Goal: Task Accomplishment & Management: Manage account settings

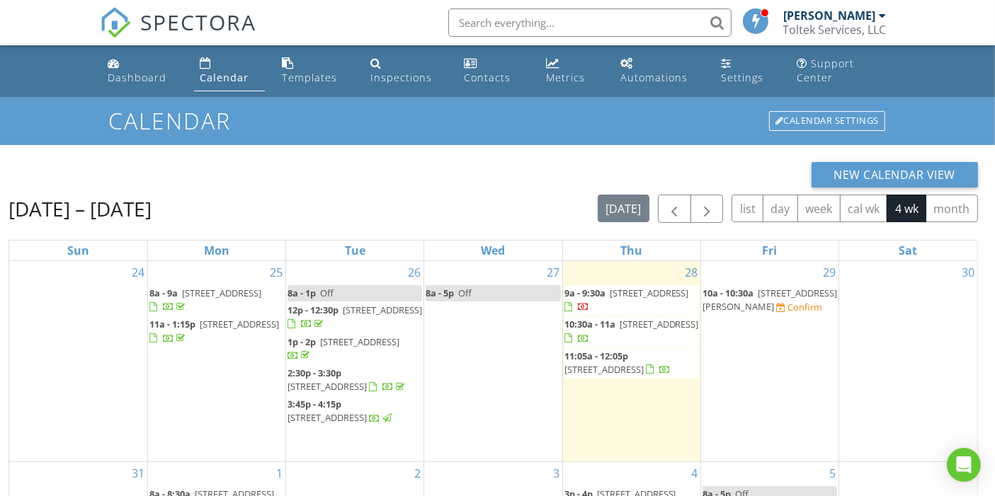
click at [732, 306] on span "[STREET_ADDRESS][PERSON_NAME]" at bounding box center [769, 300] width 135 height 26
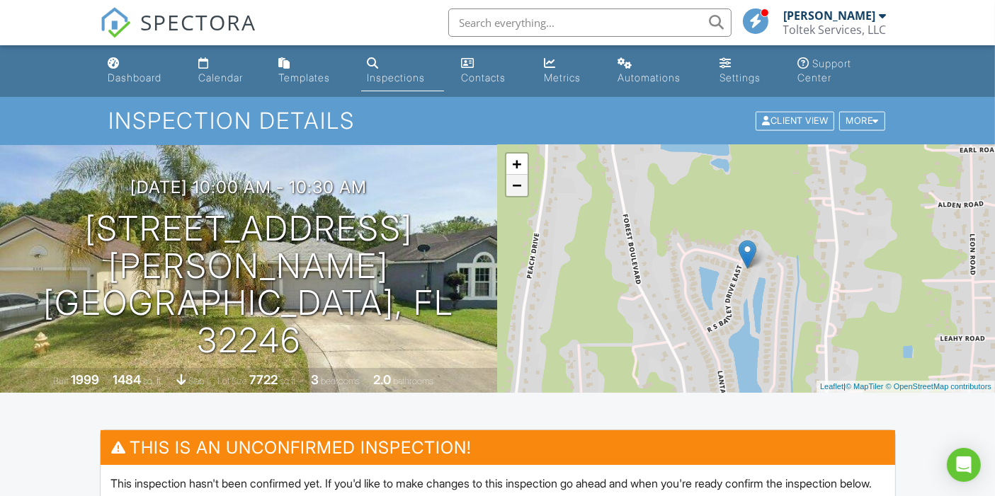
click at [519, 189] on link "−" at bounding box center [516, 185] width 21 height 21
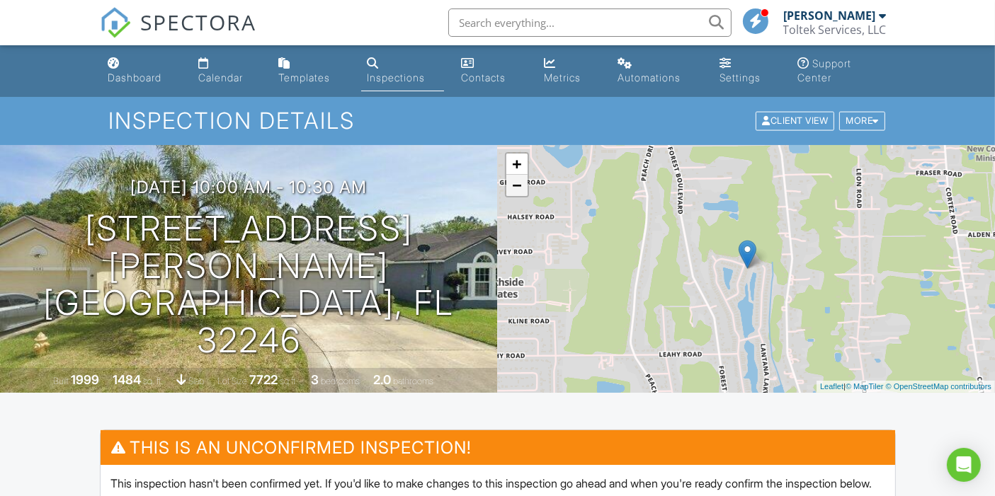
click at [519, 189] on link "−" at bounding box center [516, 185] width 21 height 21
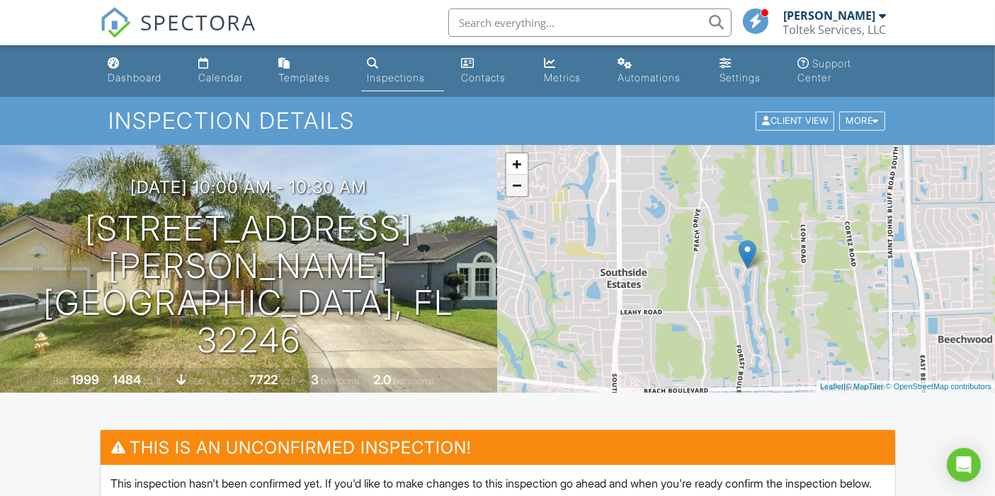
click at [519, 189] on link "−" at bounding box center [516, 185] width 21 height 21
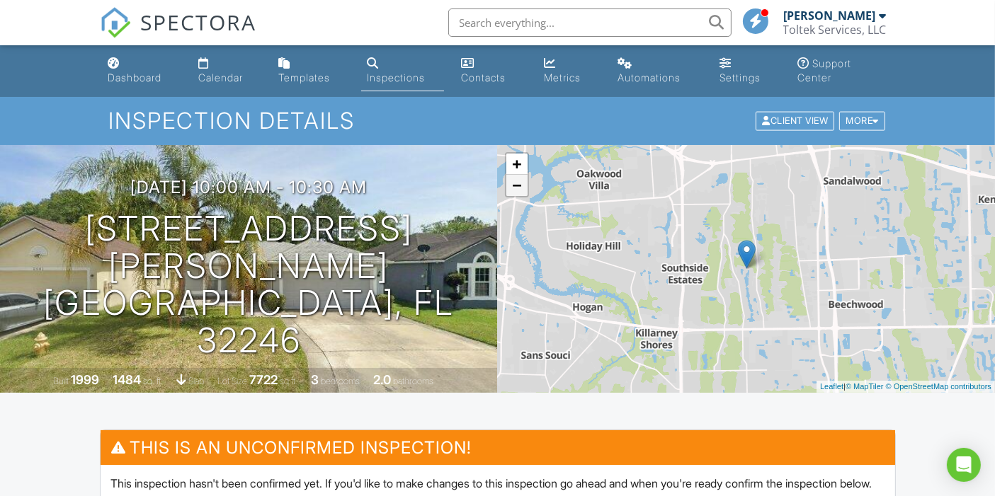
click at [519, 189] on link "−" at bounding box center [516, 185] width 21 height 21
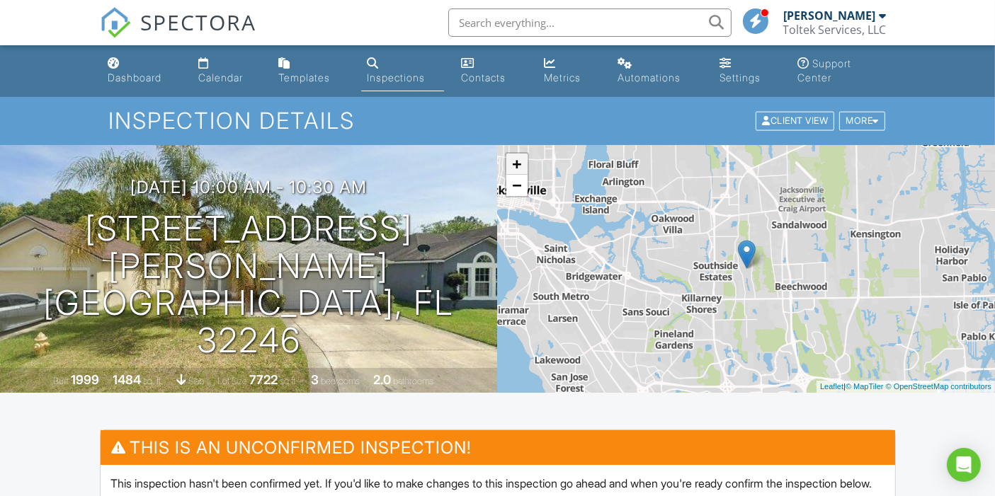
click at [519, 166] on link "+" at bounding box center [516, 164] width 21 height 21
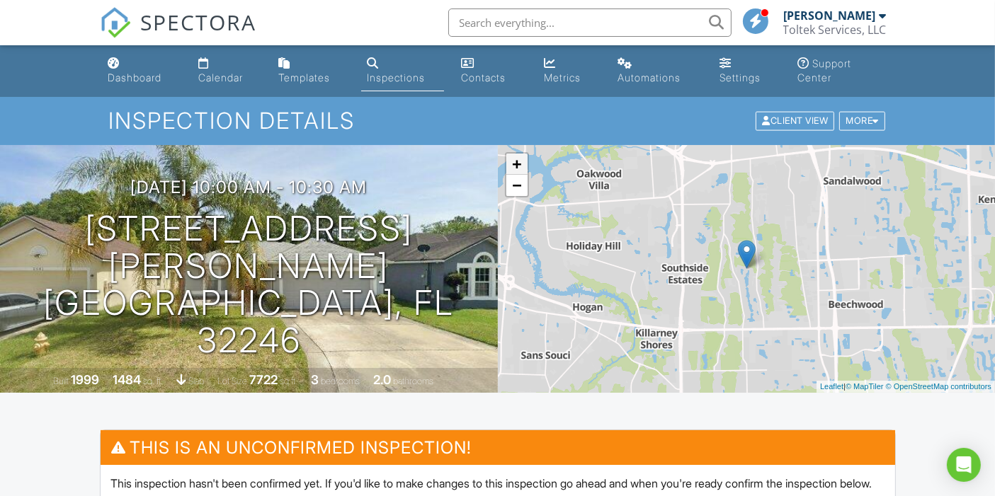
click at [519, 166] on link "+" at bounding box center [516, 164] width 21 height 21
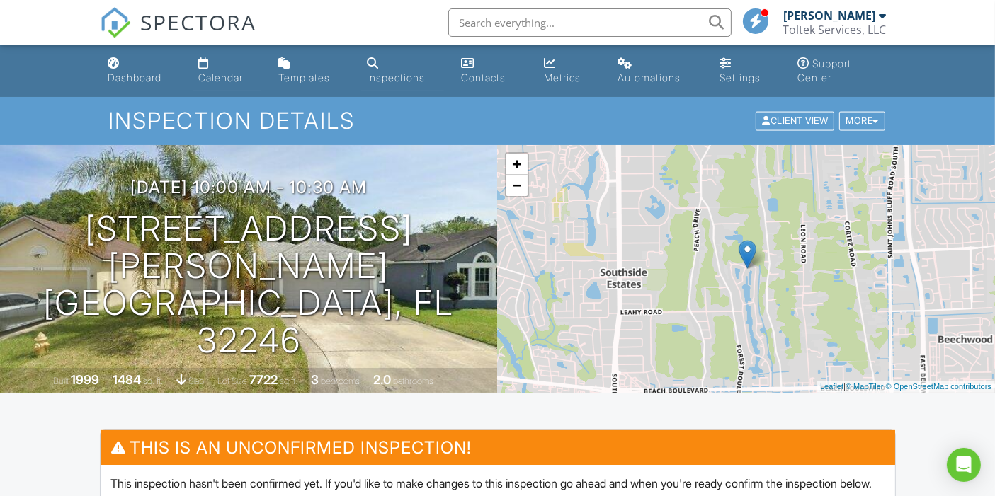
click at [212, 77] on div "Calendar" at bounding box center [220, 78] width 45 height 12
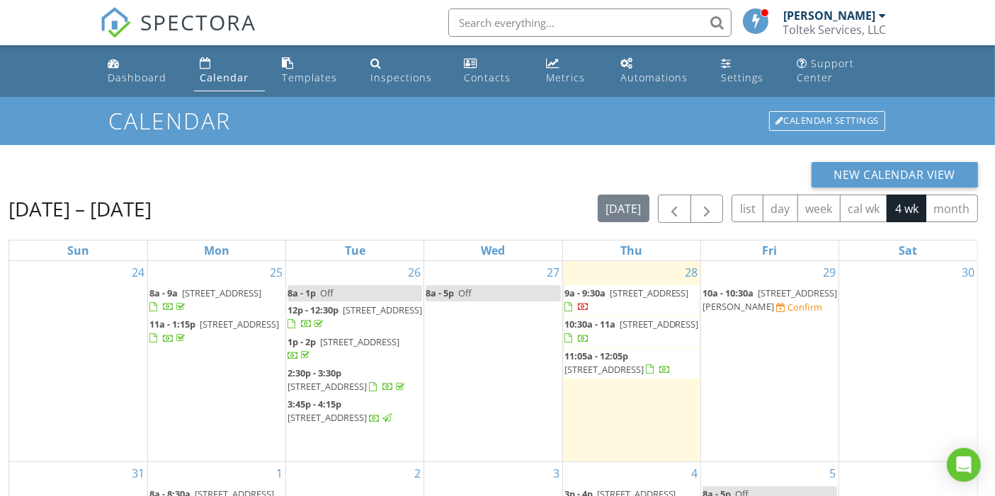
scroll to position [202, 0]
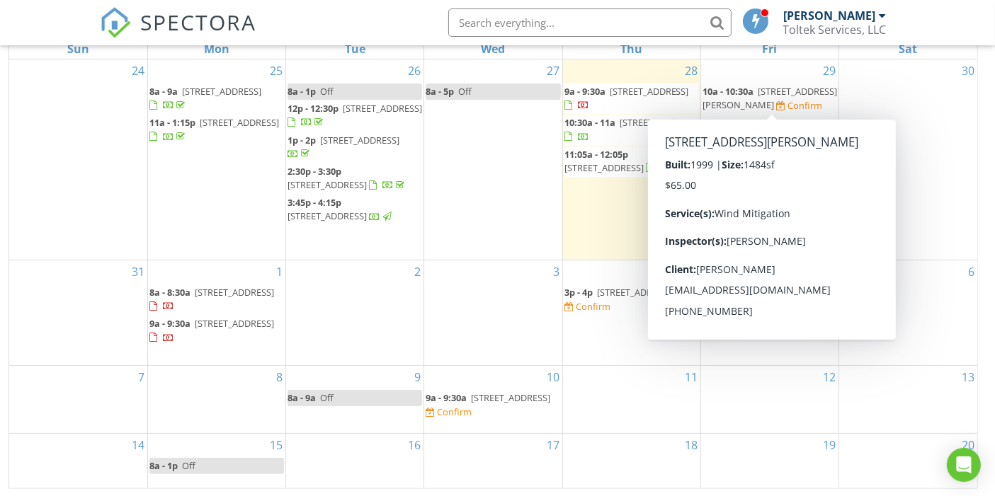
click at [742, 99] on span "2687 R S Bailey Dr E, Jacksonville 32246" at bounding box center [769, 98] width 135 height 26
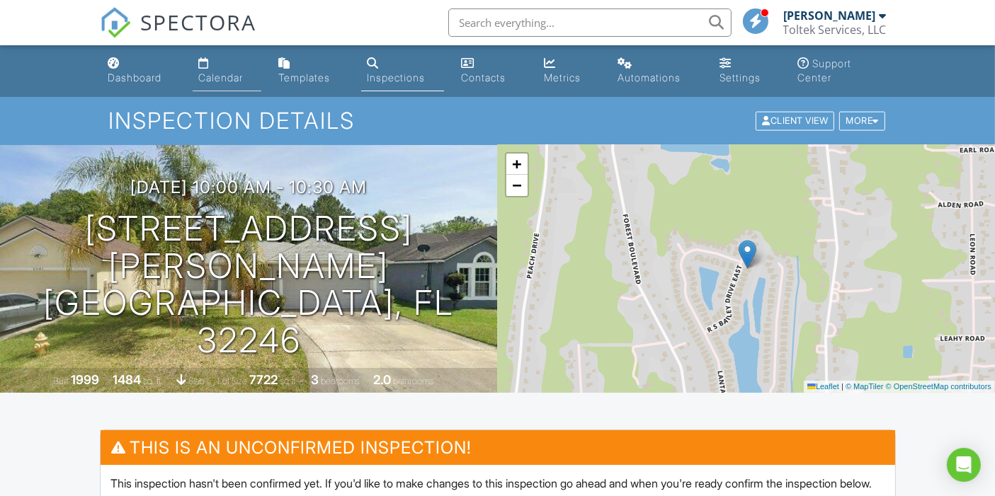
click at [203, 72] on div "Calendar" at bounding box center [220, 78] width 45 height 12
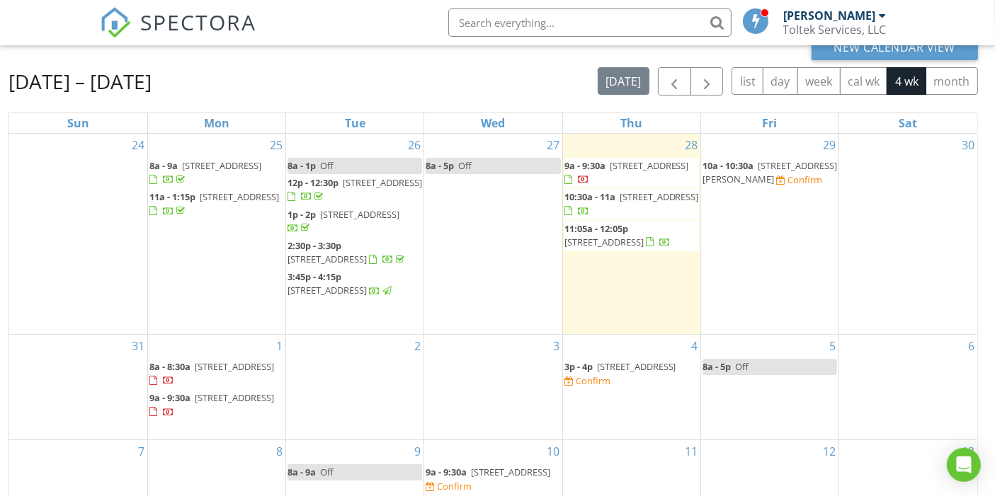
scroll to position [202, 0]
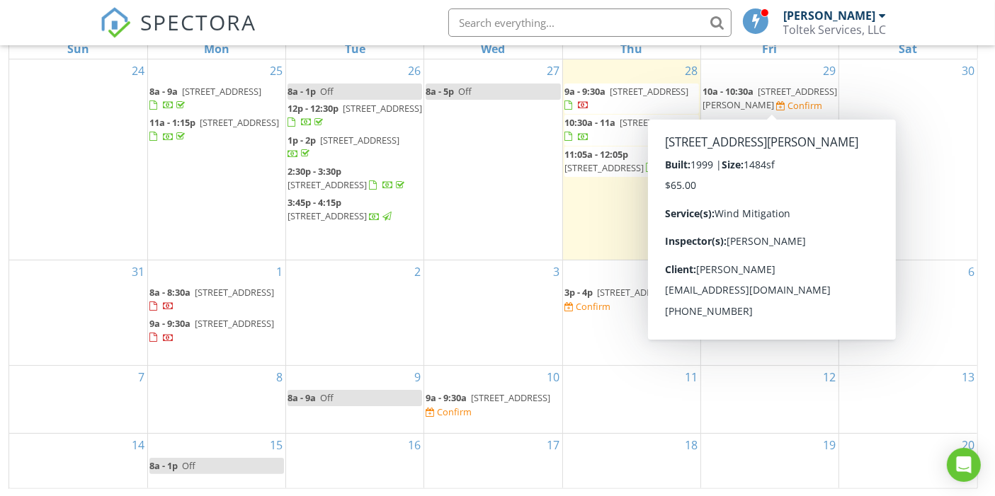
click at [753, 104] on span "2687 R S Bailey Dr E, Jacksonville 32246" at bounding box center [769, 98] width 135 height 26
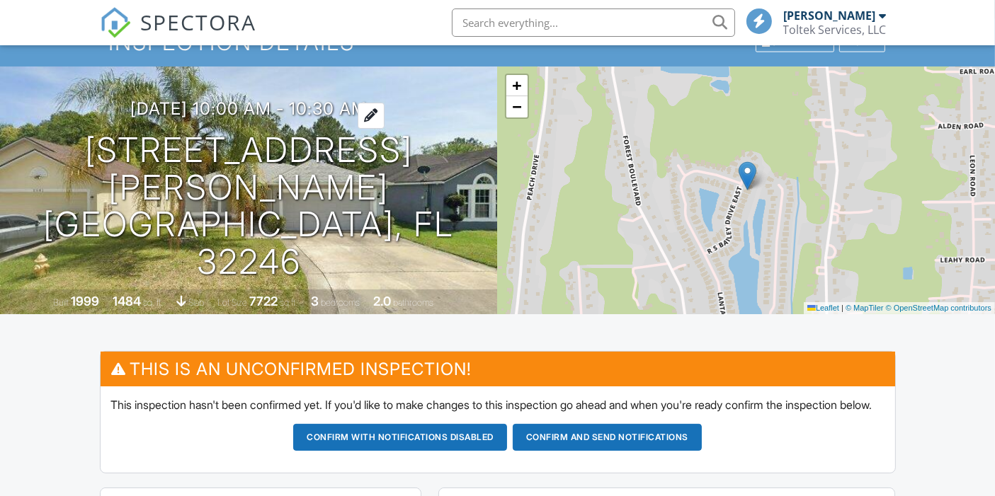
click at [382, 129] on div at bounding box center [371, 116] width 27 height 26
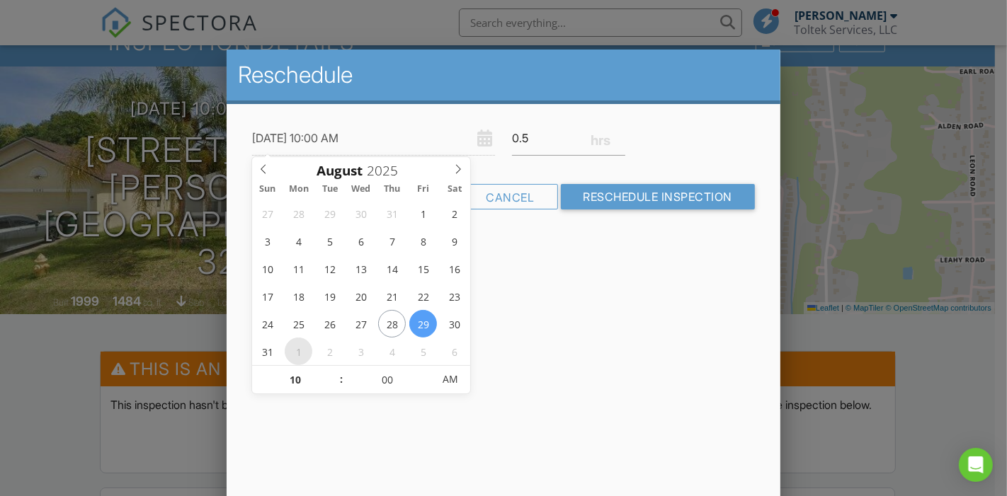
type input "09/01/2025 10:00 AM"
click at [601, 336] on div "Reschedule 09/01/2025 10:00 AM 0.5 Warning: this date/time is in the past. Canc…" at bounding box center [504, 298] width 554 height 496
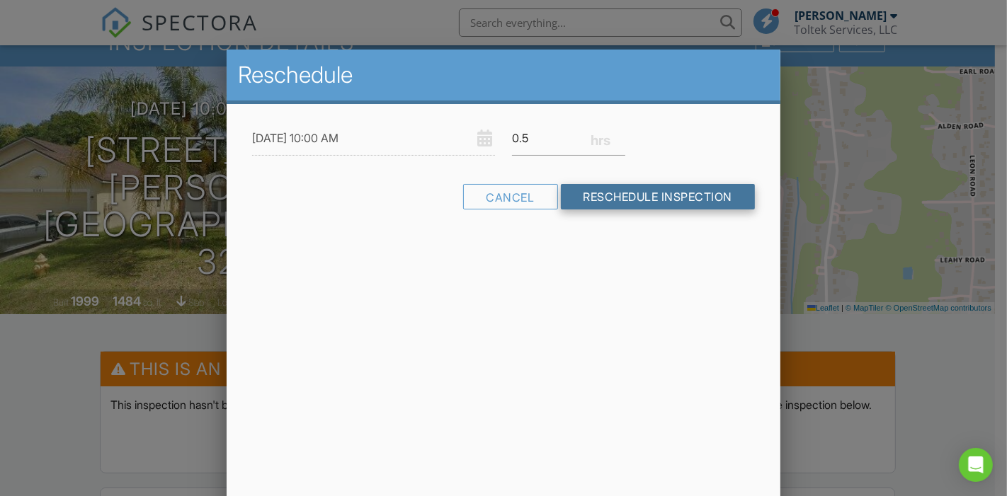
click at [640, 203] on input "Reschedule Inspection" at bounding box center [658, 196] width 195 height 25
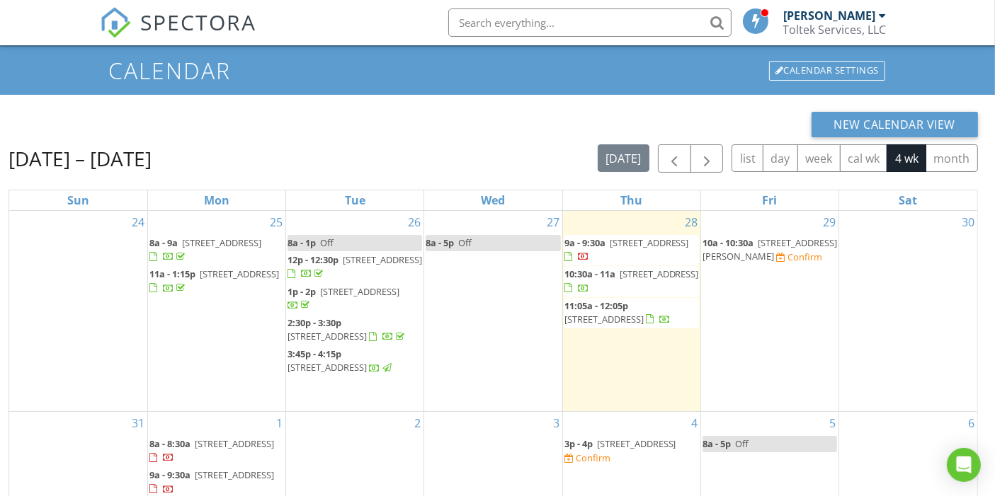
scroll to position [202, 0]
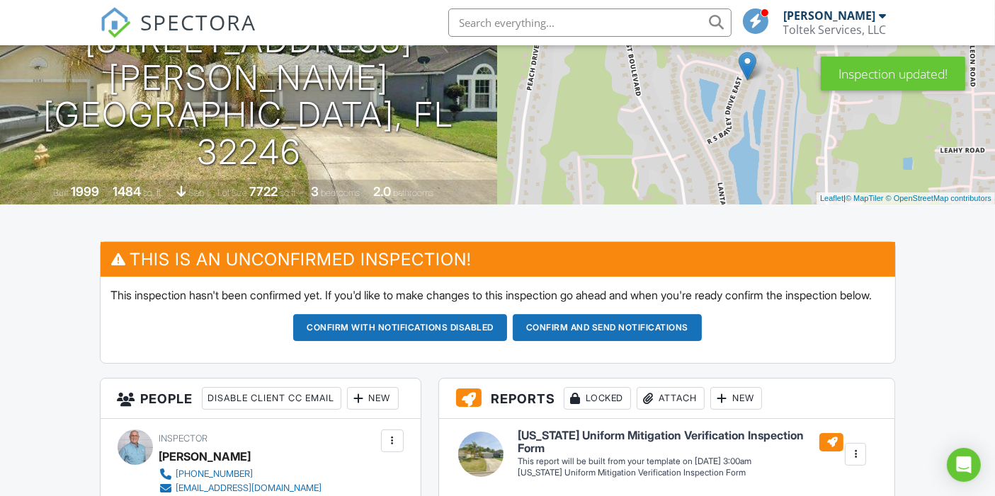
scroll to position [236, 0]
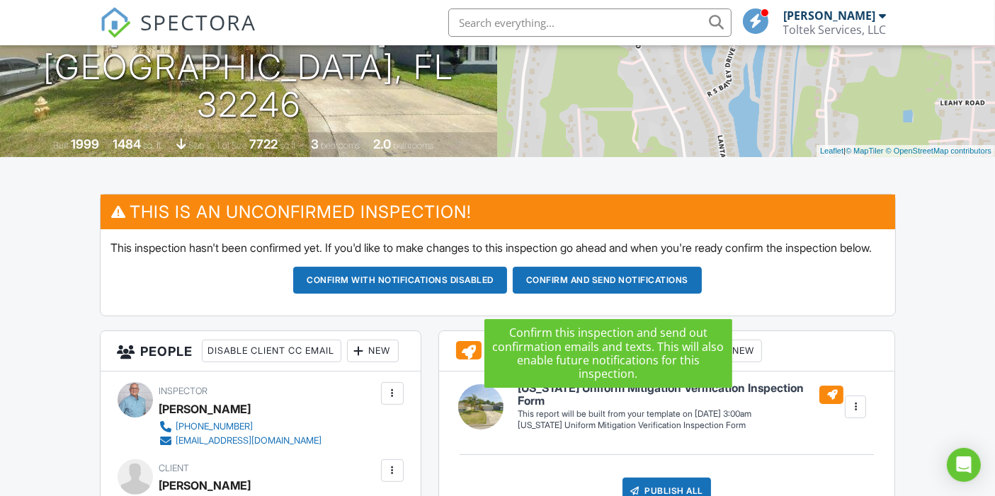
click at [507, 292] on button "Confirm and send notifications" at bounding box center [400, 280] width 214 height 27
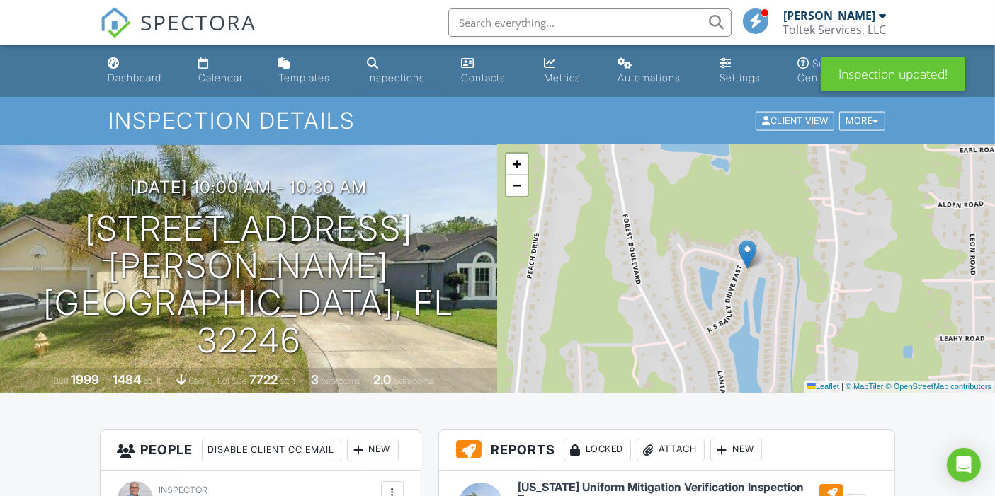
drag, startPoint x: 0, startPoint y: 0, endPoint x: 214, endPoint y: 74, distance: 226.1
click at [214, 74] on div "Calendar" at bounding box center [220, 78] width 45 height 12
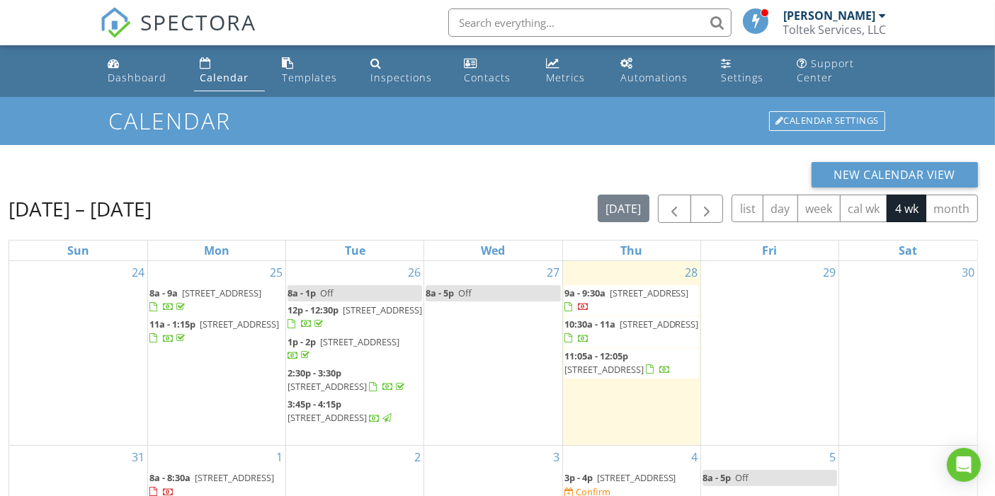
click at [758, 292] on div "29" at bounding box center [769, 353] width 137 height 184
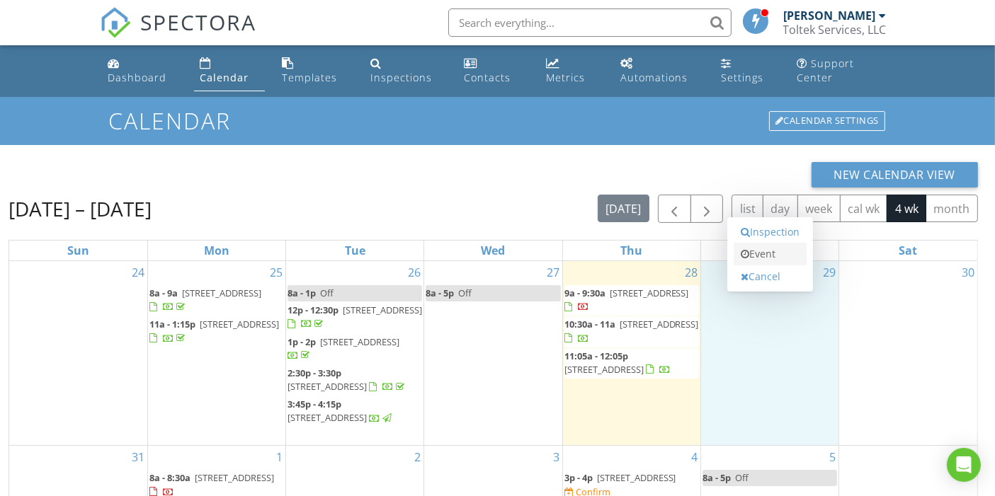
click at [767, 251] on link "Event" at bounding box center [770, 254] width 73 height 23
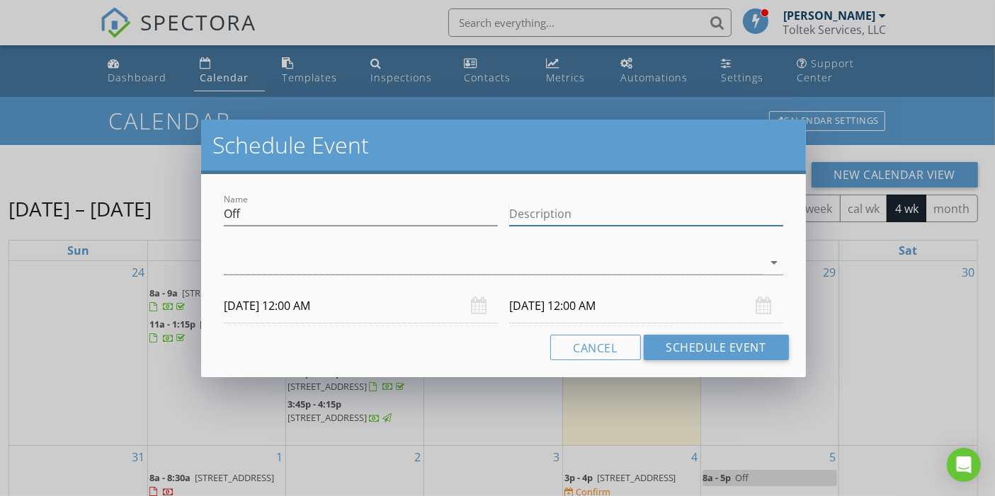
click at [540, 206] on input "Description" at bounding box center [646, 213] width 274 height 23
type input "Off"
click at [463, 258] on div at bounding box center [493, 262] width 539 height 23
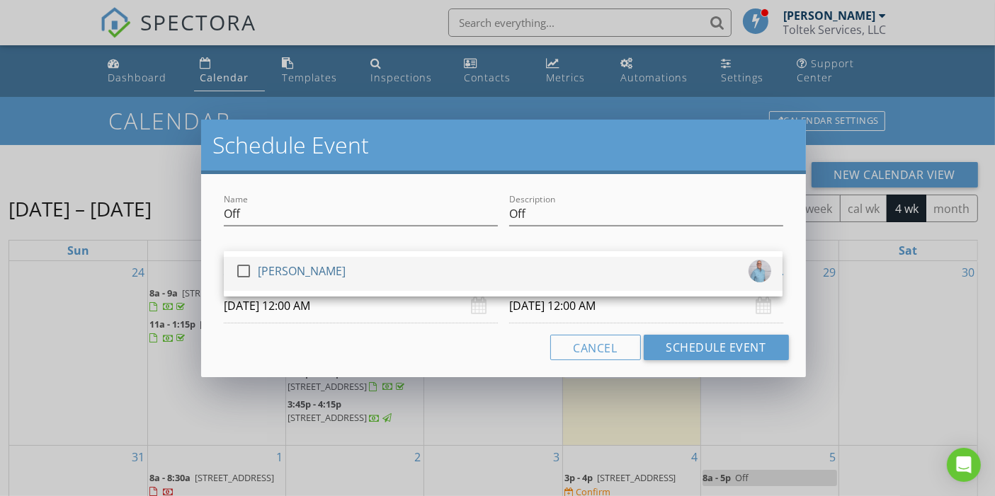
click at [241, 274] on div at bounding box center [244, 271] width 24 height 24
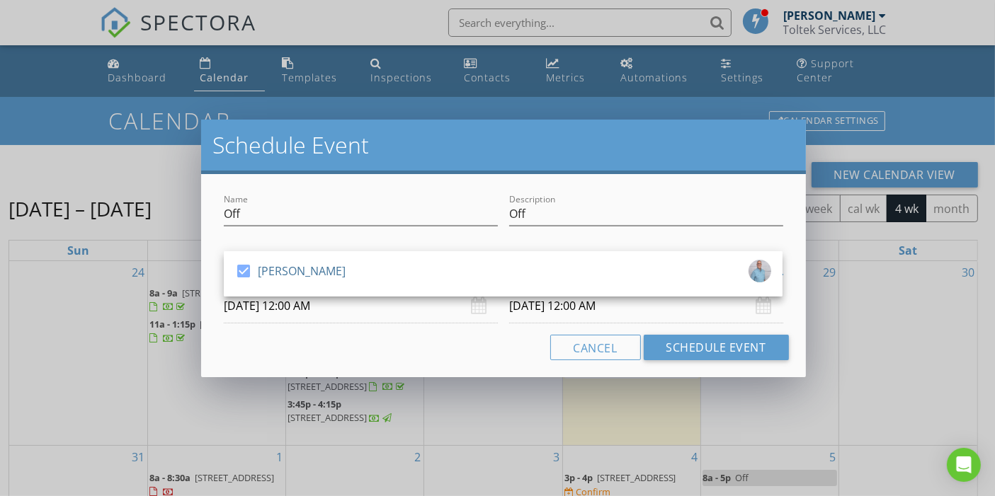
click at [336, 308] on input "08/29/2025 12:00 AM" at bounding box center [361, 306] width 274 height 35
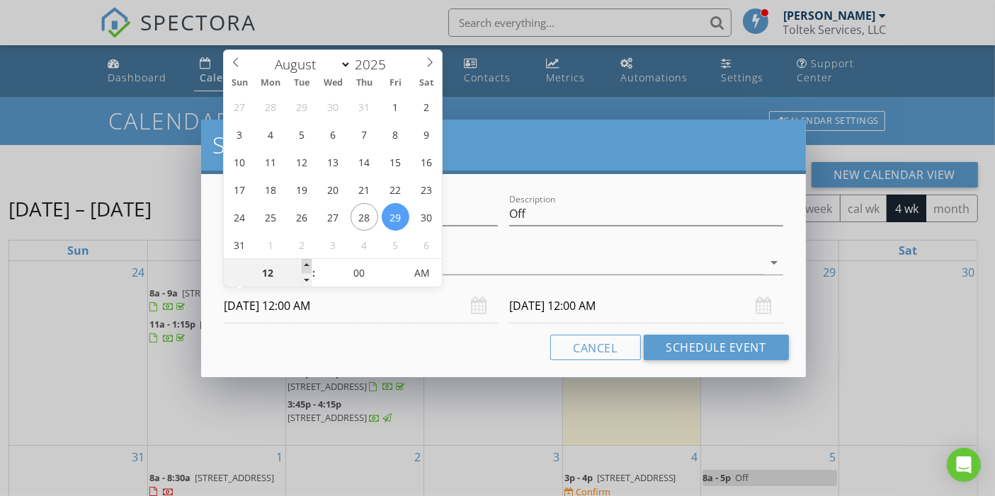
type input "01"
type input "08/29/2025 1:00 AM"
click at [306, 264] on span at bounding box center [307, 266] width 10 height 14
type input "02"
type input "08/29/2025 2:00 AM"
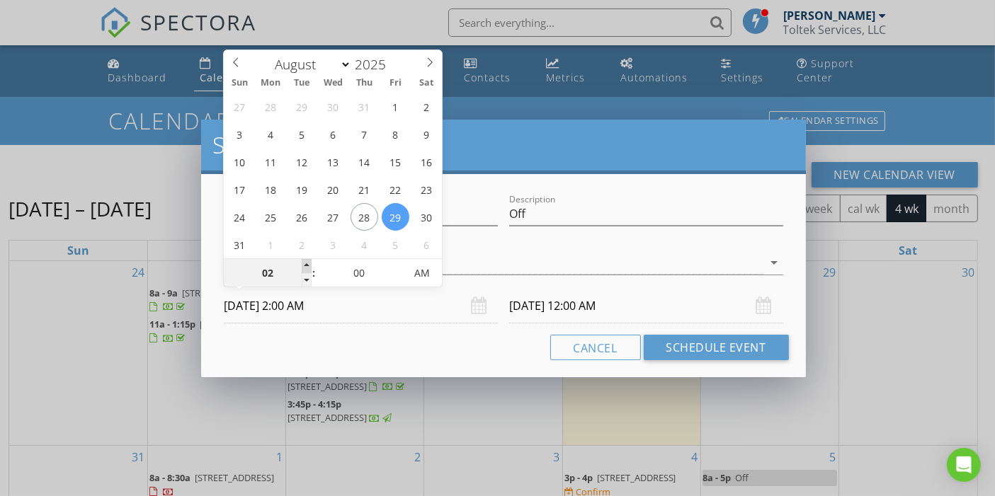
click at [306, 264] on span at bounding box center [307, 266] width 10 height 14
type input "03"
type input "08/29/2025 3:00 AM"
click at [306, 264] on span at bounding box center [307, 266] width 10 height 14
type input "04"
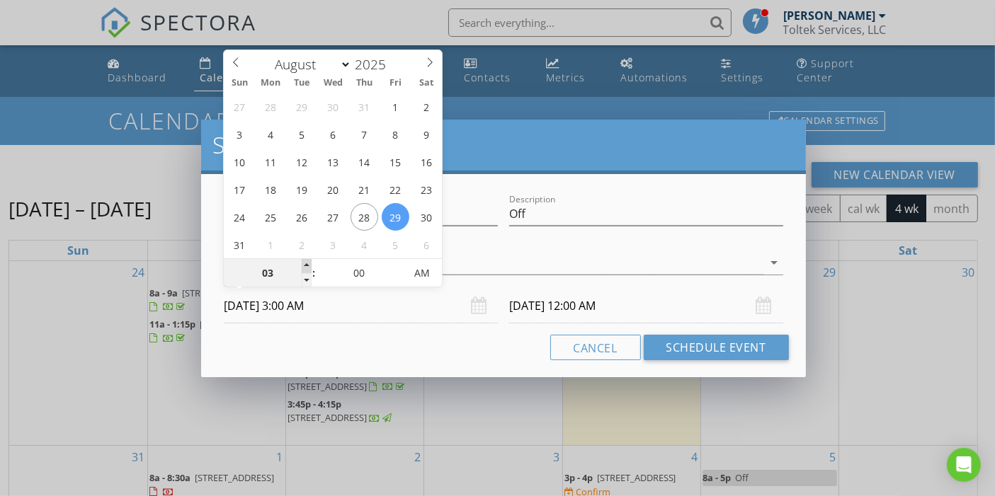
type input "08/29/2025 4:00 AM"
click at [306, 264] on span at bounding box center [307, 266] width 10 height 14
type input "05"
type input "08/29/2025 5:00 AM"
click at [306, 264] on span at bounding box center [307, 266] width 10 height 14
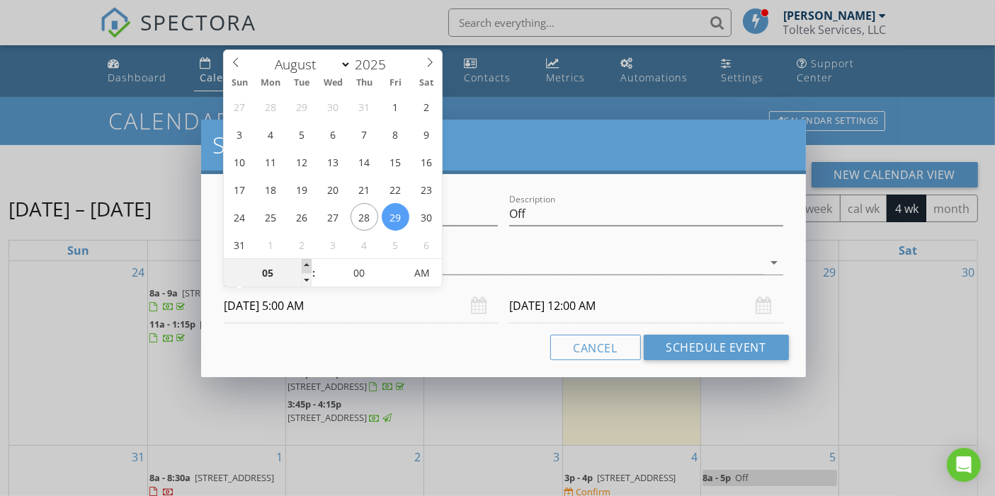
type input "06"
type input "08/29/2025 6:00 AM"
click at [306, 264] on span at bounding box center [307, 266] width 10 height 14
type input "07"
type input "08/29/2025 7:00 AM"
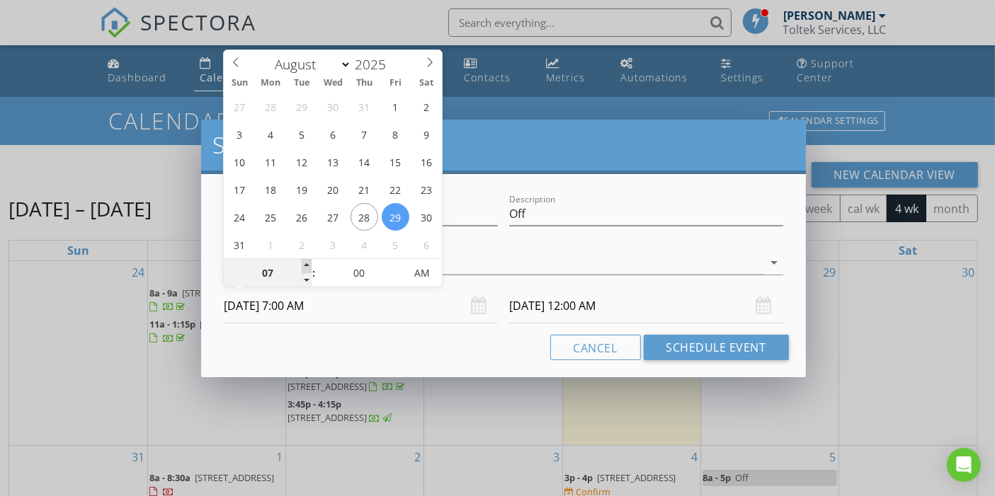
click at [306, 264] on span at bounding box center [307, 266] width 10 height 14
type input "08"
type input "08/29/2025 8:00 AM"
click at [306, 264] on span at bounding box center [307, 266] width 10 height 14
type input "08"
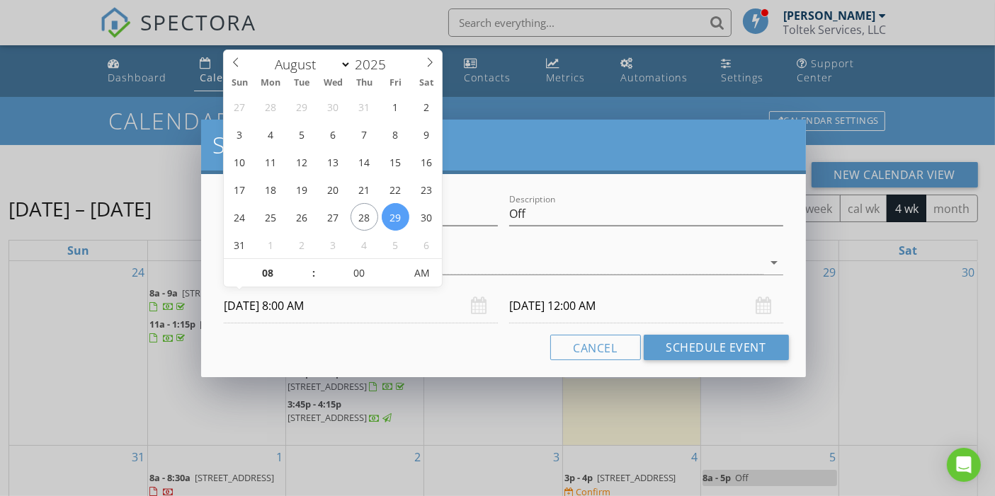
type input "08/30/2025 8:00 AM"
click at [601, 312] on input "08/30/2025 8:00 AM" at bounding box center [646, 306] width 274 height 35
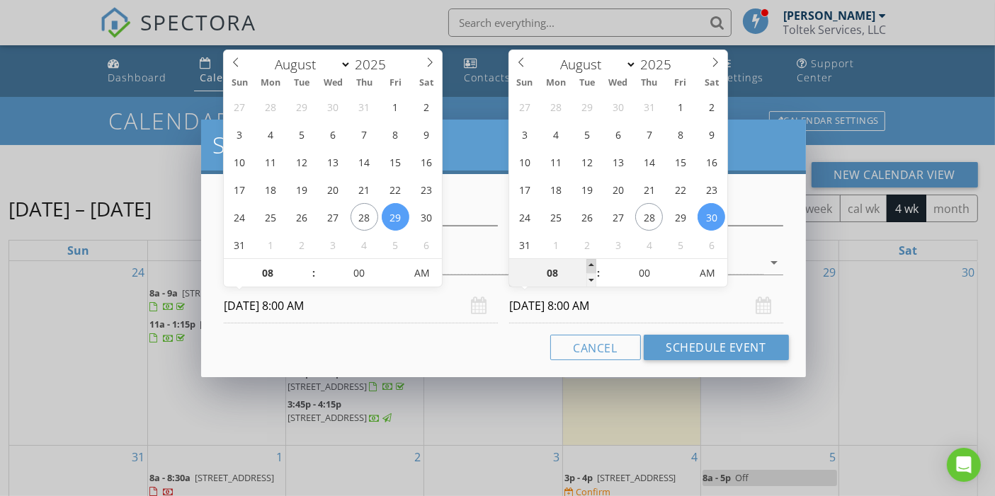
type input "09"
type input "08/30/2025 9:00 AM"
click at [589, 266] on span at bounding box center [591, 266] width 10 height 14
type input "10"
type input "08/30/2025 10:00 AM"
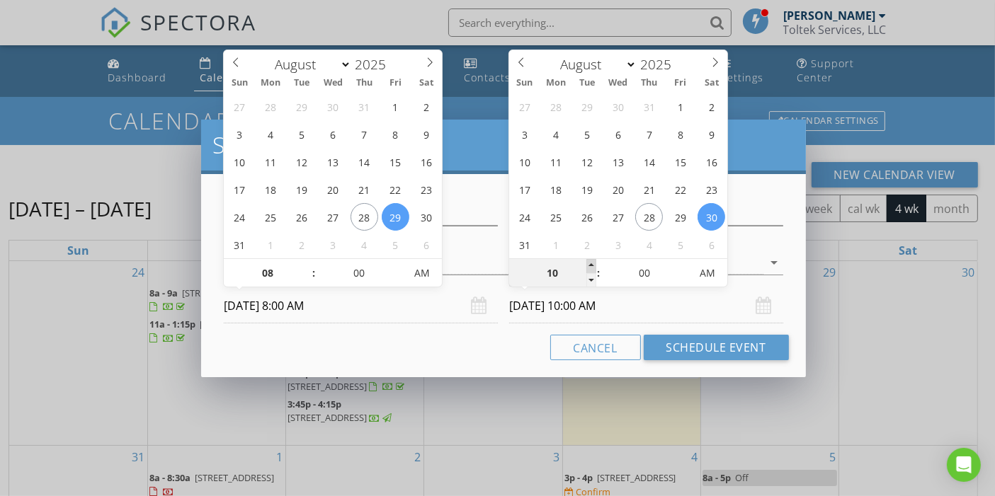
click at [589, 266] on span at bounding box center [591, 266] width 10 height 14
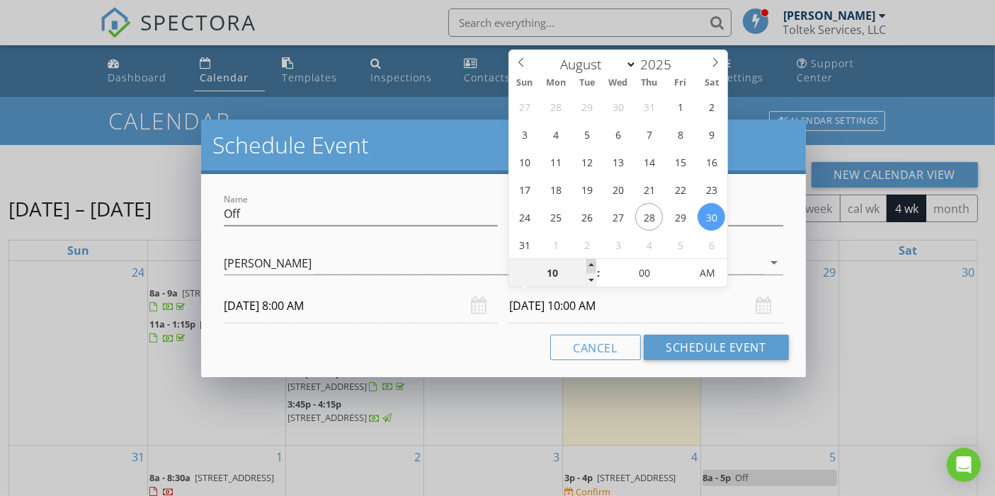
type input "11"
type input "08/30/2025 11:00 AM"
click at [589, 266] on span at bounding box center [591, 266] width 10 height 14
type input "12"
type input "08/30/2025 12:00 PM"
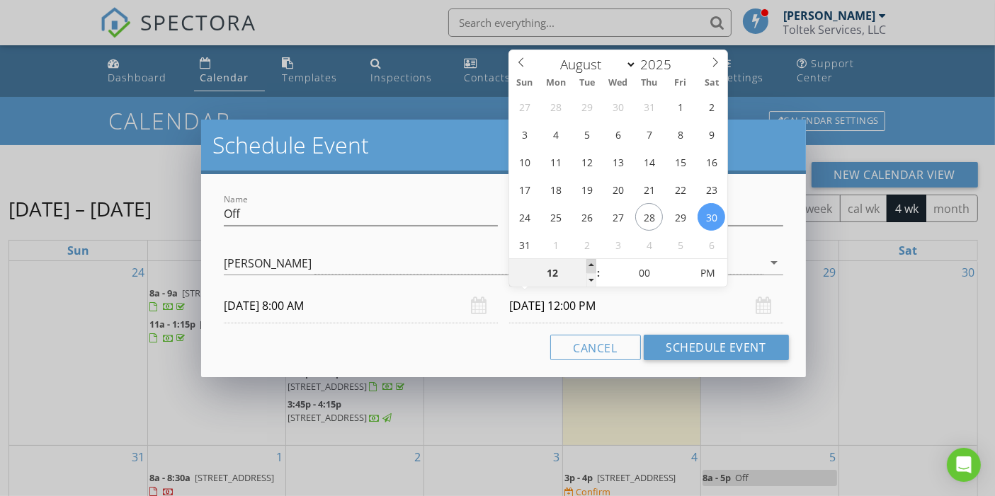
click at [589, 266] on span at bounding box center [591, 266] width 10 height 14
type input "01"
type input "08/30/2025 1:00 PM"
click at [589, 266] on span at bounding box center [591, 266] width 10 height 14
type input "02"
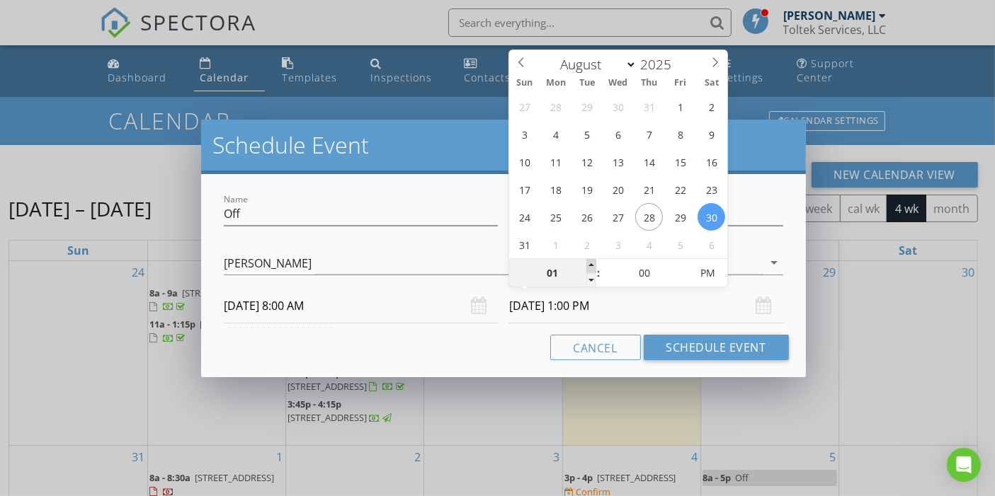
type input "08/30/2025 2:00 PM"
click at [589, 266] on span at bounding box center [591, 266] width 10 height 14
type input "03"
type input "08/30/2025 3:00 PM"
click at [589, 266] on span at bounding box center [591, 266] width 10 height 14
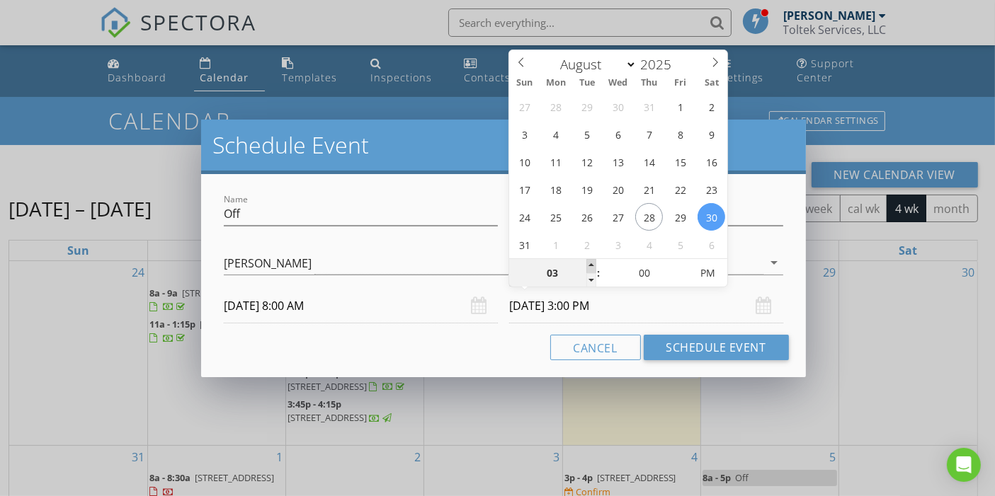
type input "04"
type input "08/30/2025 4:00 PM"
click at [589, 266] on span at bounding box center [591, 266] width 10 height 14
type input "05"
click at [589, 266] on span at bounding box center [591, 266] width 10 height 14
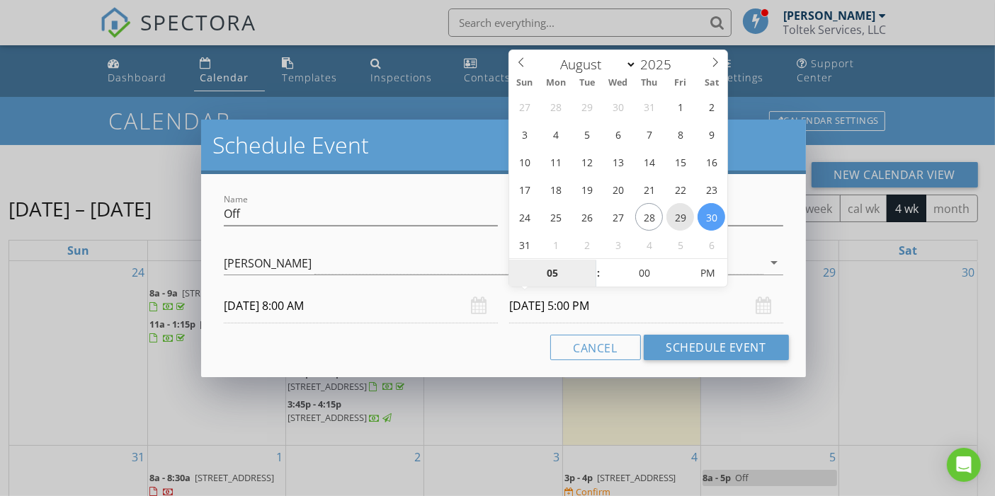
type input "08/29/2025 5:00 PM"
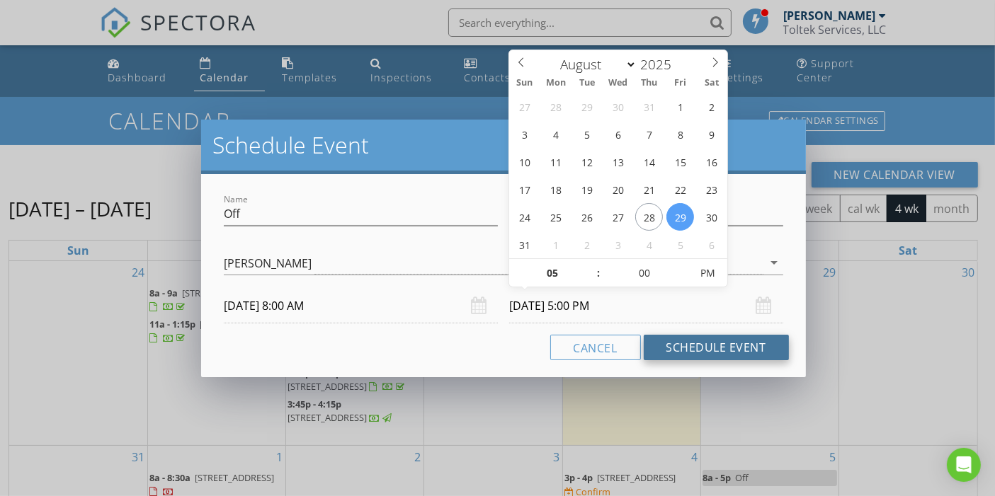
click at [713, 346] on button "Schedule Event" at bounding box center [716, 347] width 145 height 25
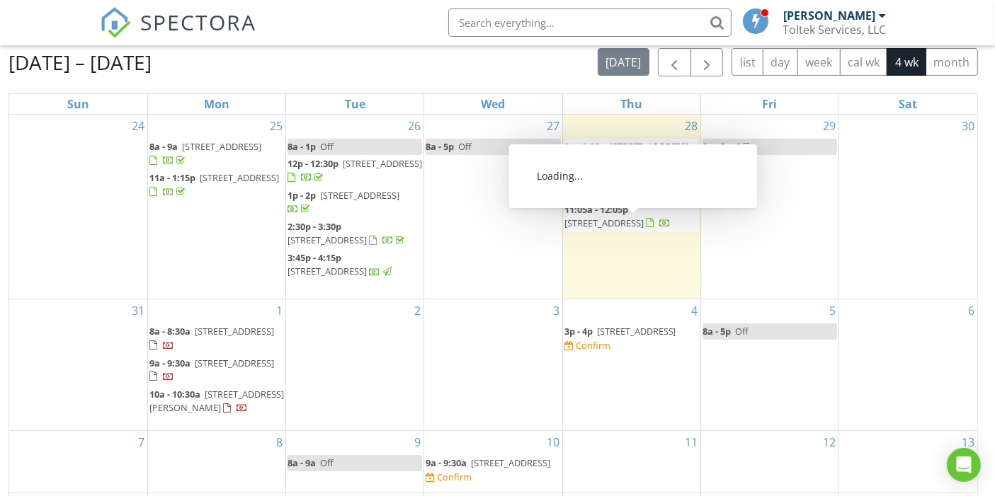
scroll to position [202, 0]
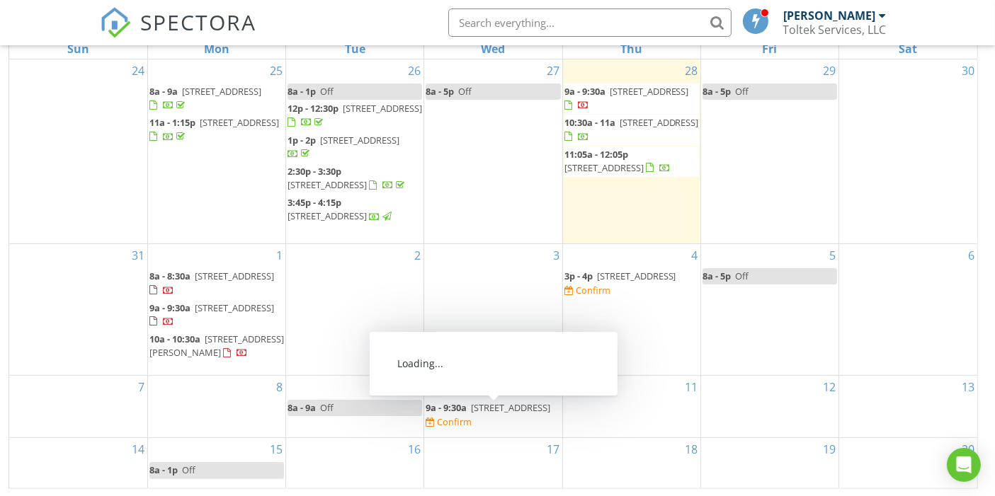
click at [481, 414] on span "[STREET_ADDRESS]" at bounding box center [510, 407] width 79 height 13
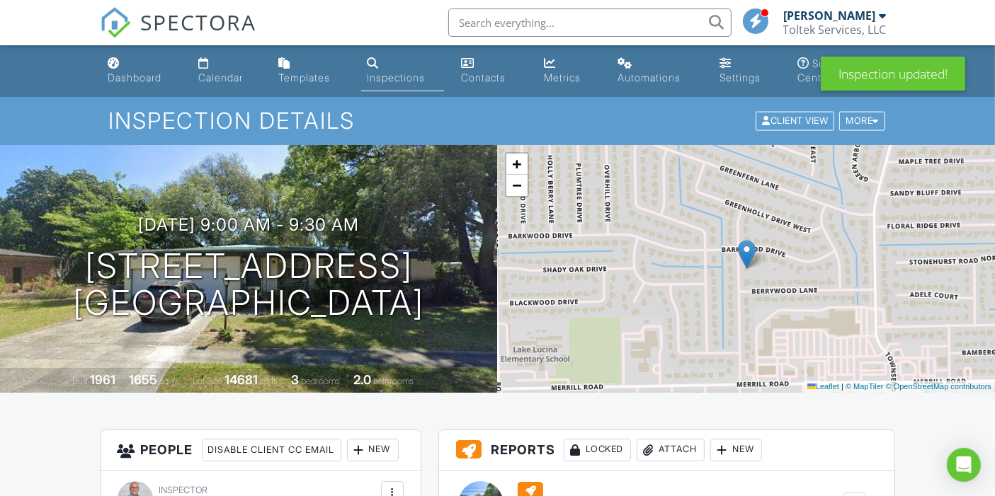
click at [225, 73] on div "Calendar" at bounding box center [220, 78] width 45 height 12
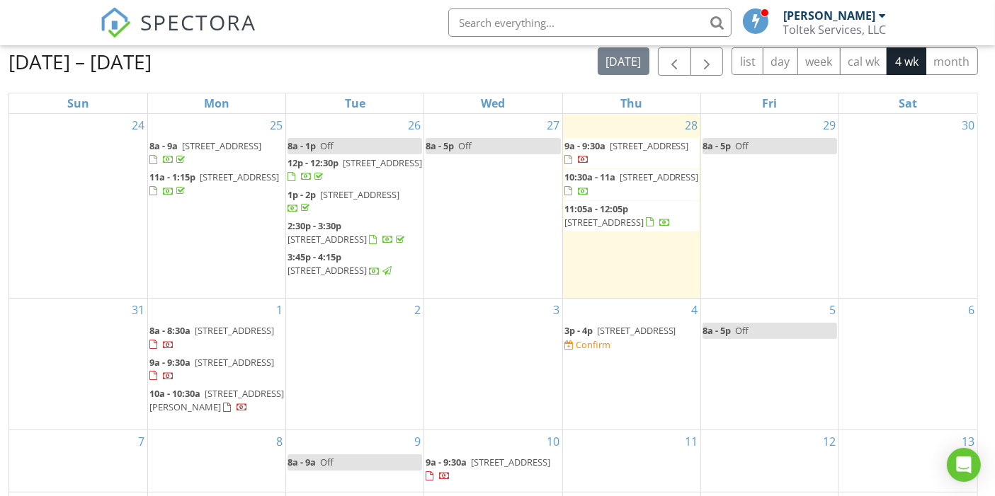
scroll to position [123, 0]
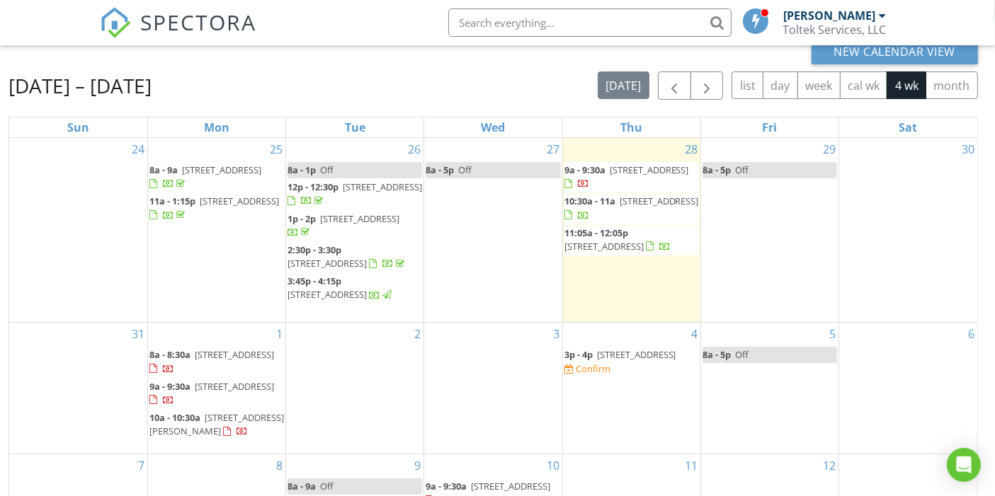
click at [611, 361] on span "1228 Nantucket Ave, Jacksonville 32233" at bounding box center [636, 354] width 79 height 13
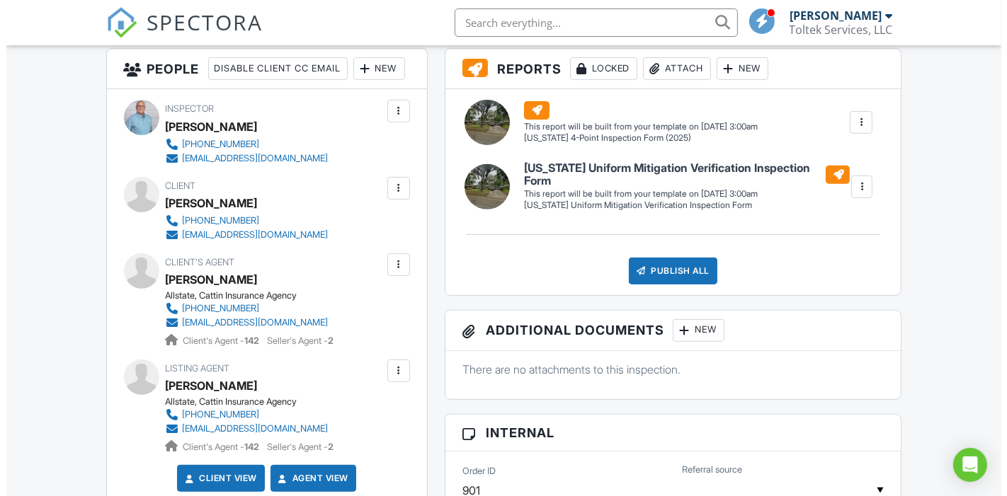
scroll to position [550, 0]
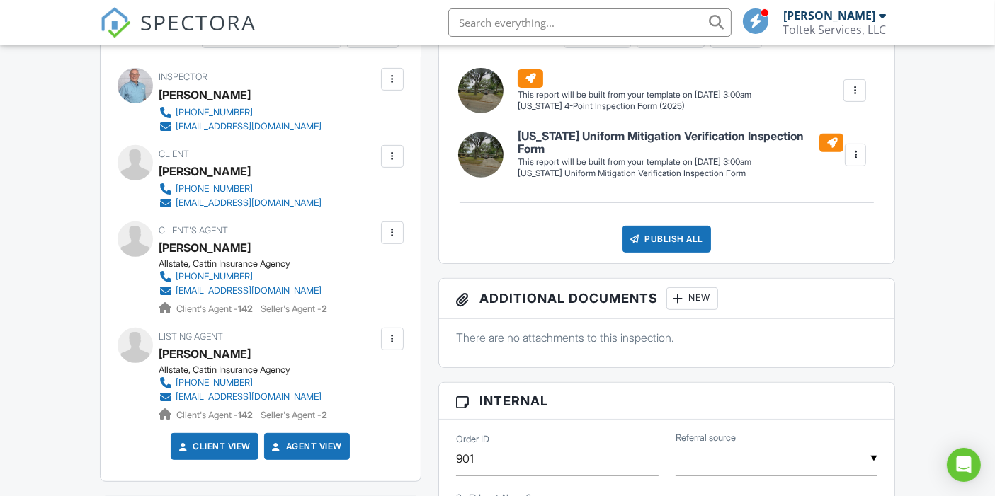
click at [391, 164] on div at bounding box center [392, 156] width 14 height 14
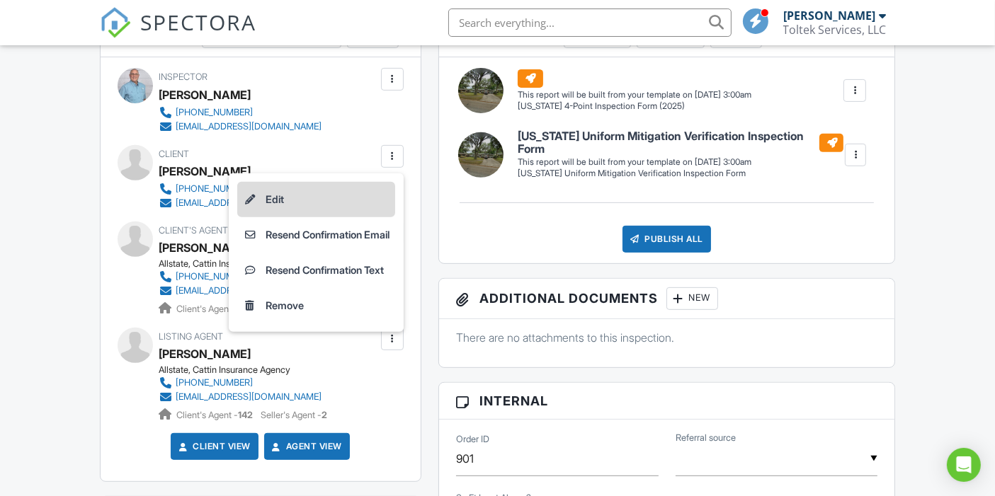
click at [281, 217] on li "Edit" at bounding box center [316, 199] width 158 height 35
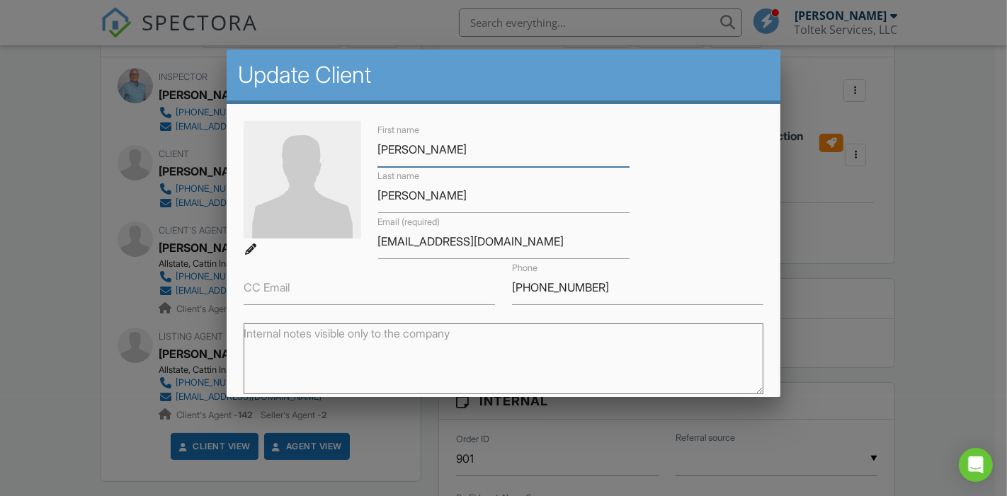
click at [377, 147] on input "cameron" at bounding box center [502, 149] width 251 height 35
type input "Cameron"
click at [378, 195] on input "smith" at bounding box center [502, 195] width 251 height 35
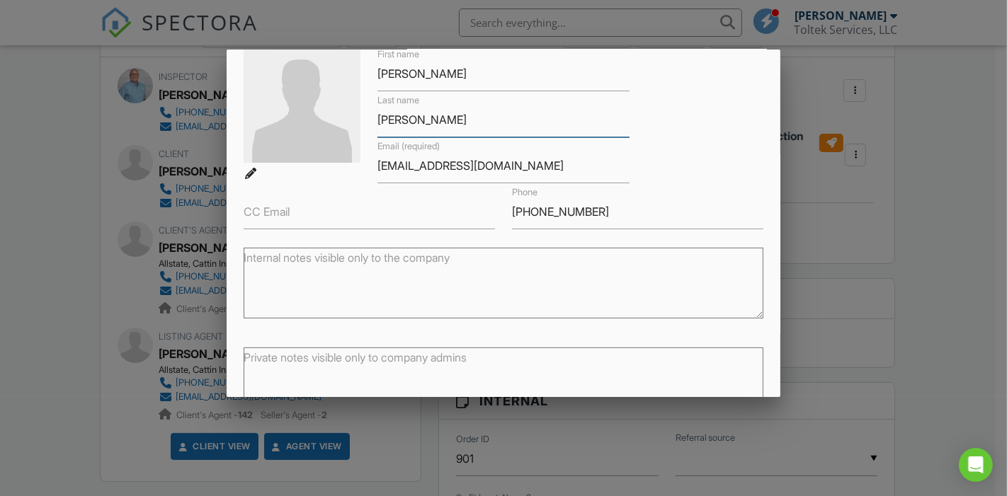
scroll to position [159, 0]
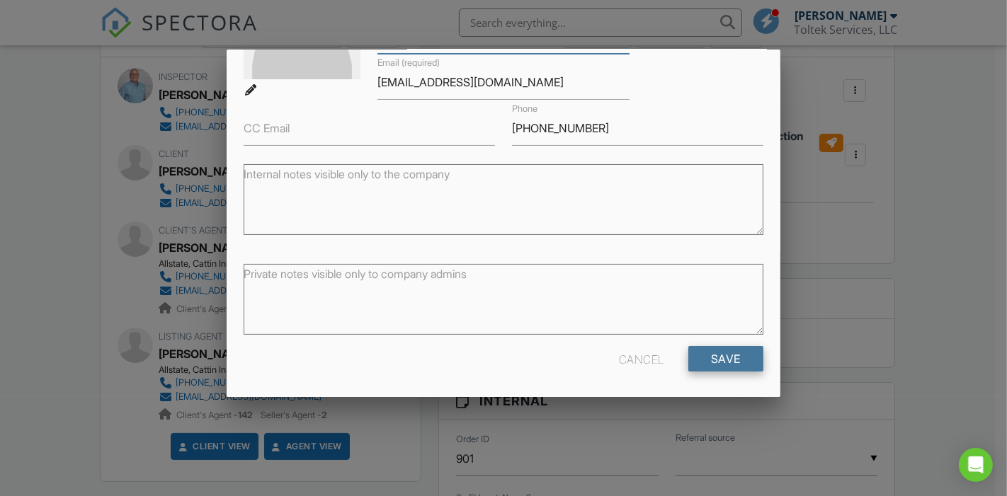
type input "Smith"
click at [718, 353] on input "Save" at bounding box center [725, 358] width 75 height 25
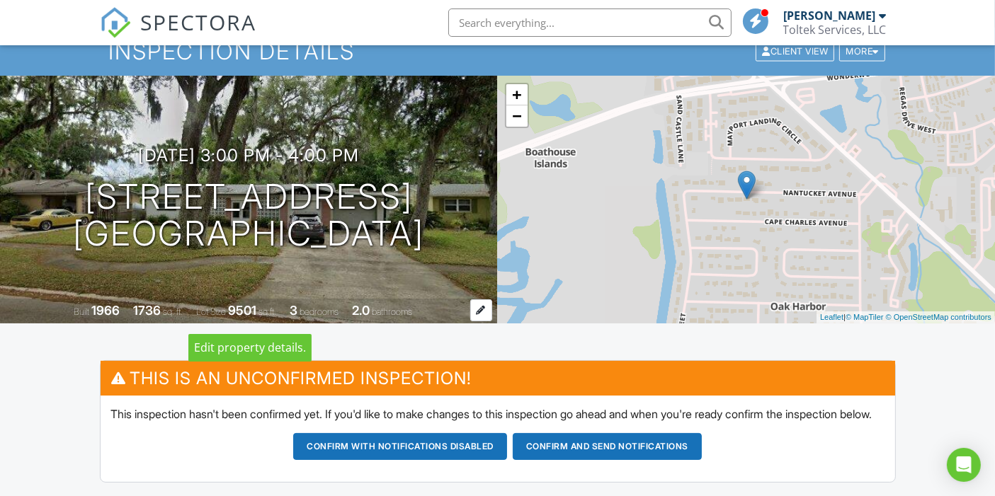
scroll to position [157, 0]
